Goal: Find specific page/section: Find specific page/section

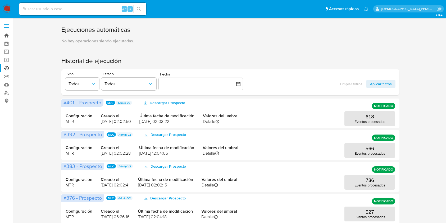
click at [10, 35] on link "Bandeja" at bounding box center [31, 35] width 63 height 8
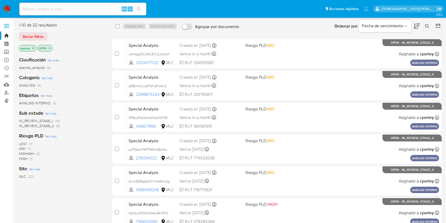
click at [439, 25] on icon at bounding box center [437, 25] width 5 height 5
click at [437, 27] on icon at bounding box center [437, 25] width 5 height 5
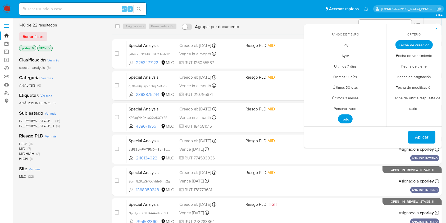
click at [347, 107] on span "Personalizado" at bounding box center [345, 108] width 34 height 11
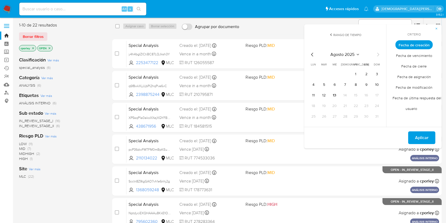
click at [312, 56] on icon "Mes anterior" at bounding box center [312, 54] width 6 height 6
